Goal: Go to known website: Access a specific website the user already knows

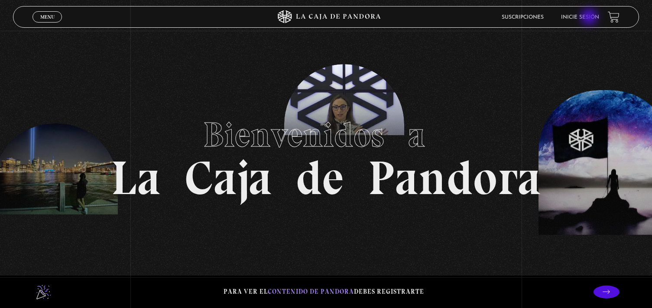
click at [590, 18] on link "Inicie sesión" at bounding box center [580, 17] width 38 height 5
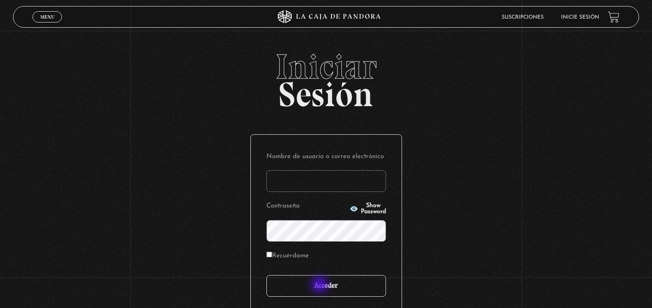
type input "[EMAIL_ADDRESS][DOMAIN_NAME]"
click at [320, 285] on input "Acceder" at bounding box center [325, 286] width 119 height 22
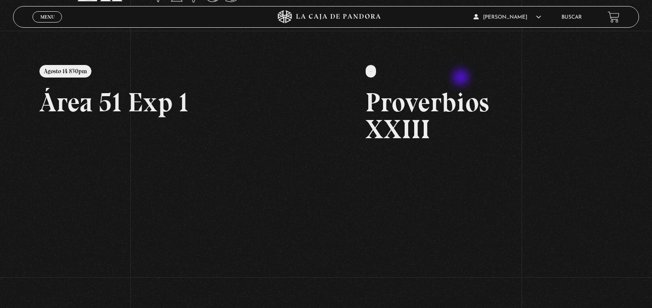
scroll to position [87, 0]
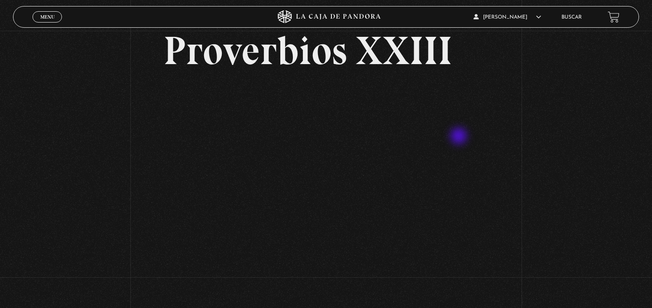
scroll to position [43, 0]
